Goal: Task Accomplishment & Management: Manage account settings

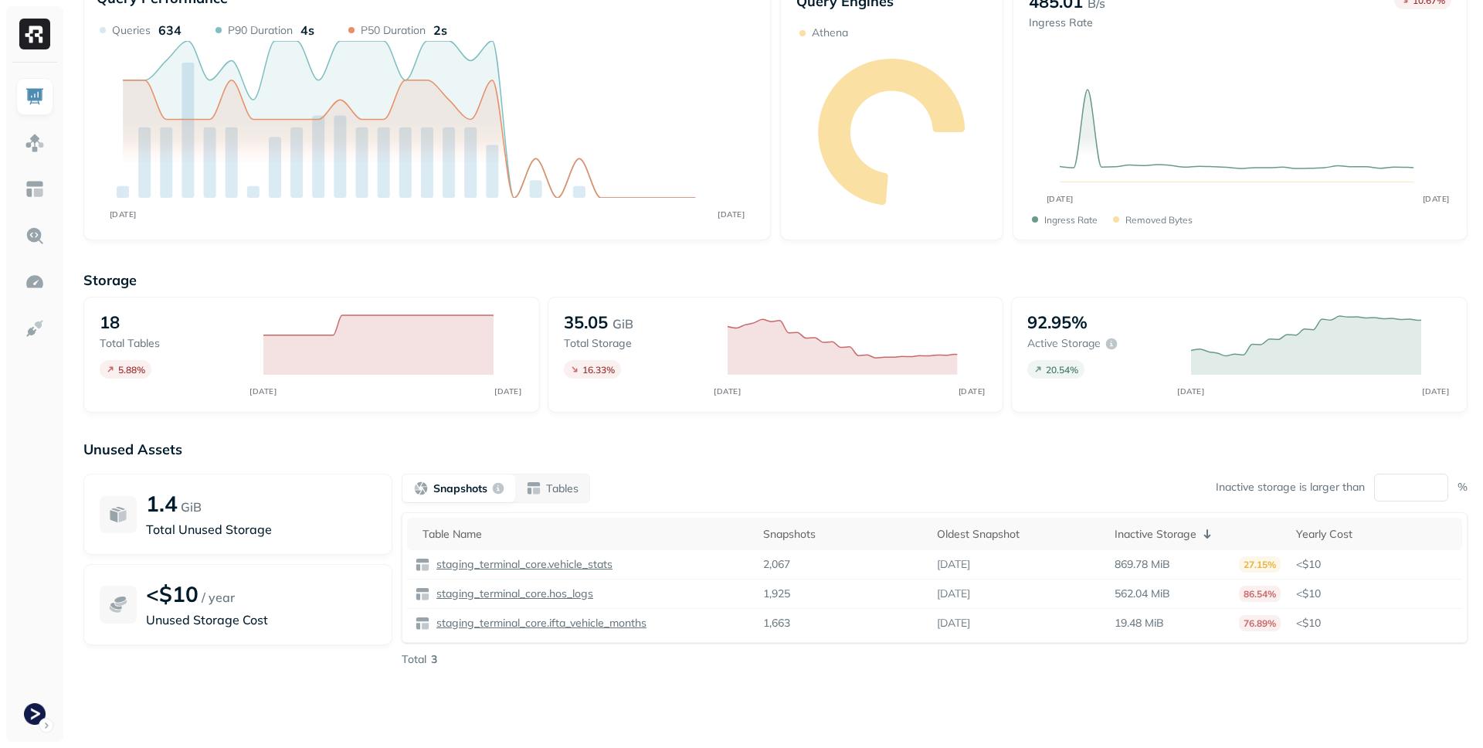
scroll to position [112, 0]
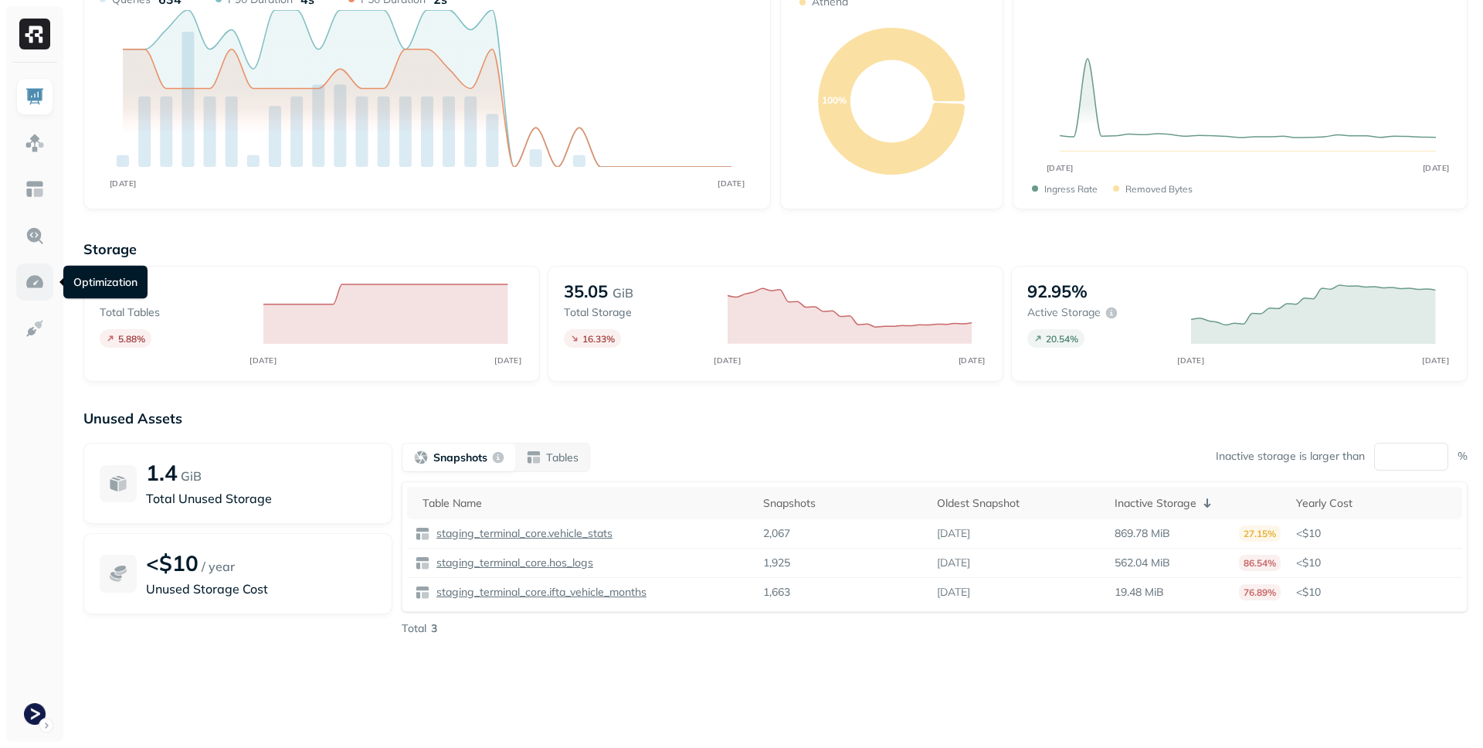
click at [31, 278] on img at bounding box center [35, 282] width 20 height 20
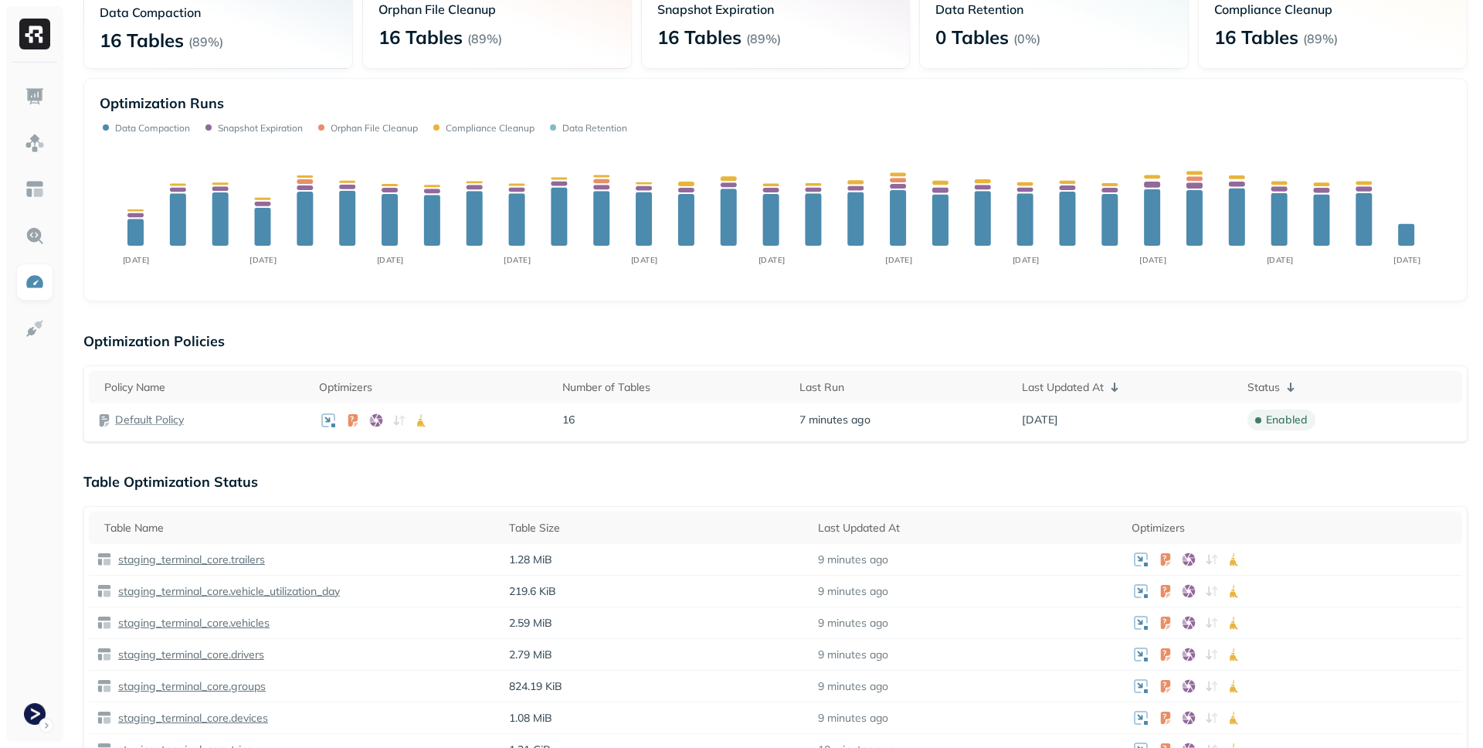
scroll to position [143, 0]
click at [128, 412] on p "Default Policy" at bounding box center [149, 419] width 69 height 15
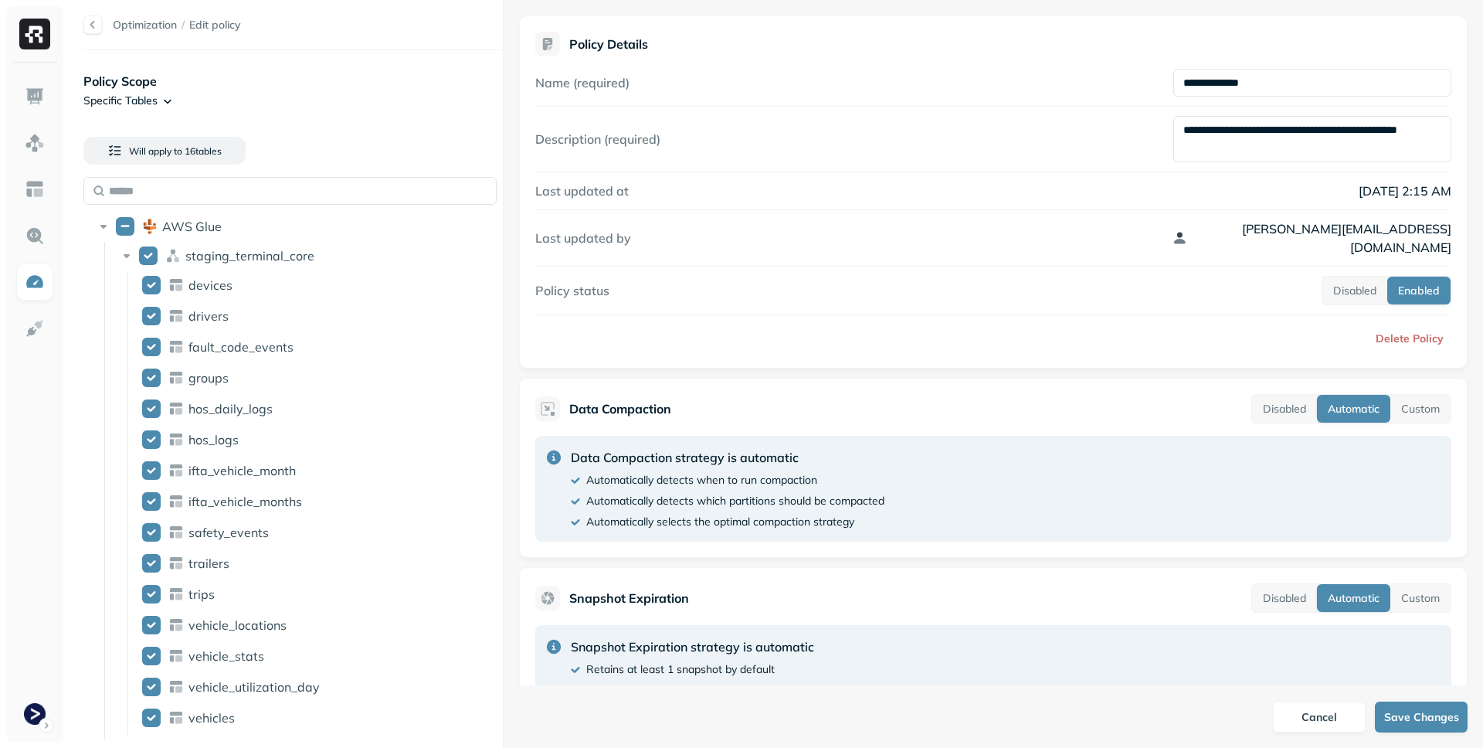
click at [25, 42] on img at bounding box center [34, 34] width 31 height 31
